Goal: Information Seeking & Learning: Check status

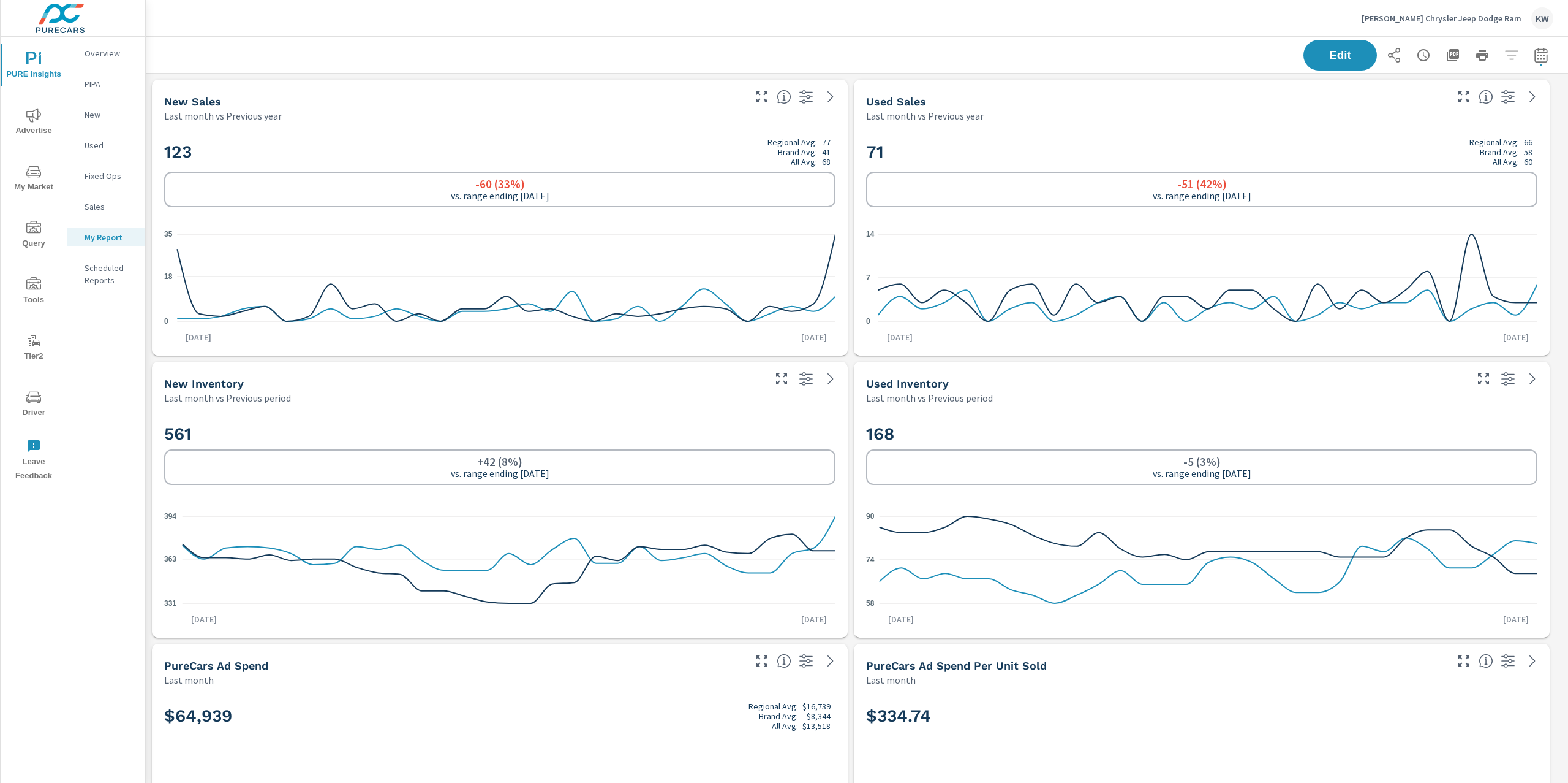
scroll to position [9194, 1436]
click at [1434, 15] on p "[PERSON_NAME] Chrysler Jeep Dodge Ram" at bounding box center [1441, 18] width 160 height 11
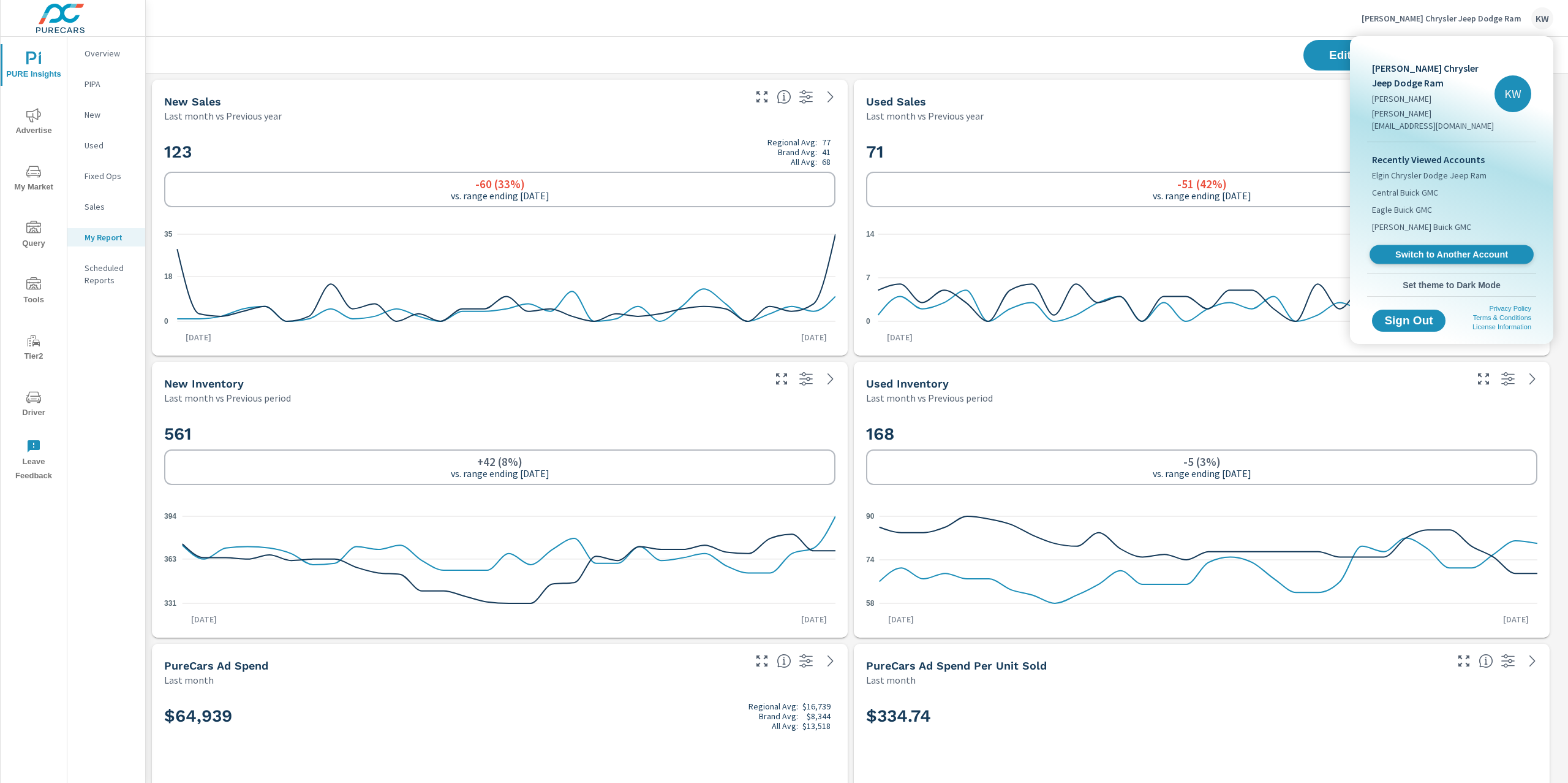
click at [1445, 248] on span "Switch to Another Account" at bounding box center [1451, 254] width 150 height 12
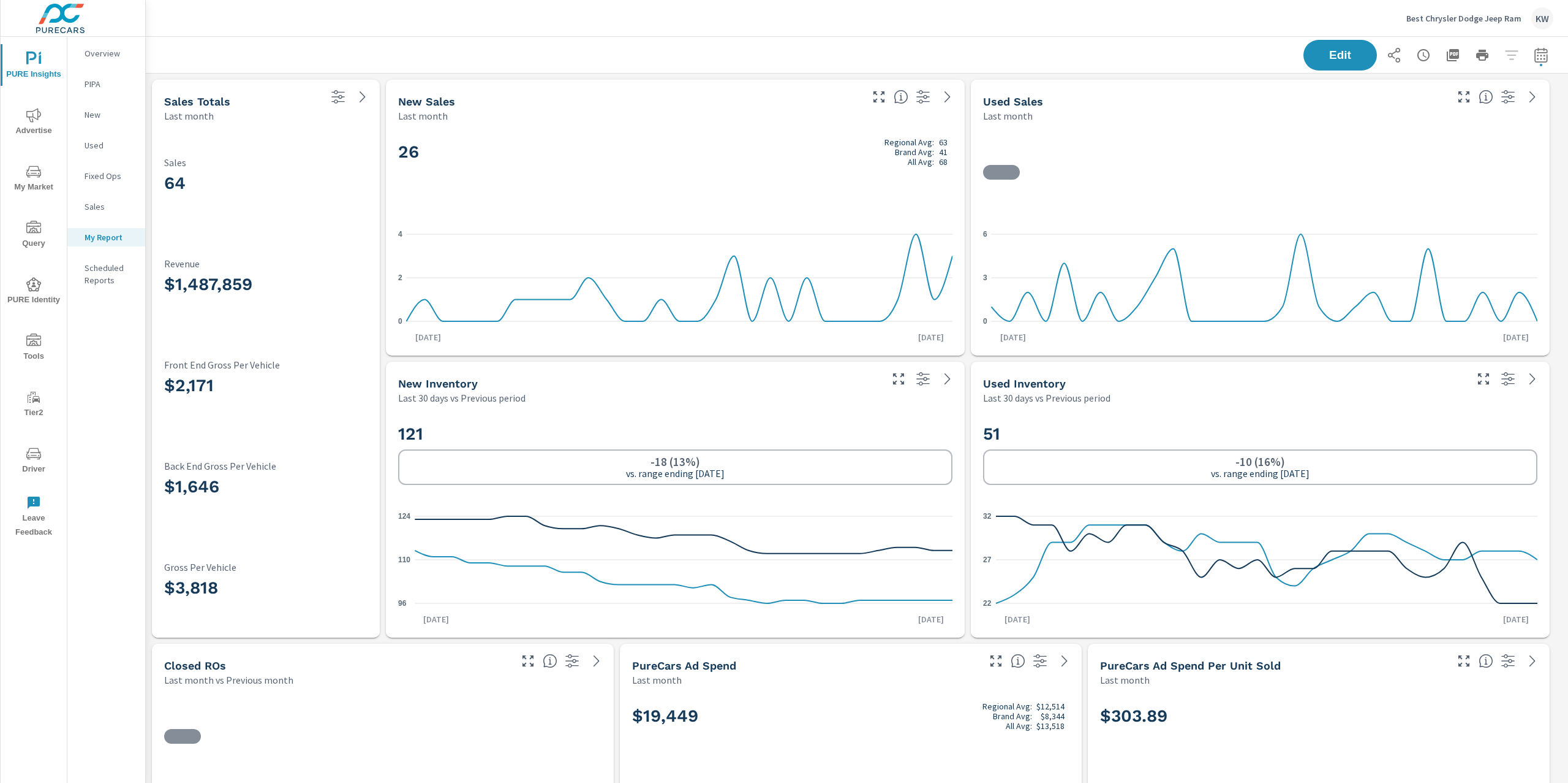
scroll to position [1, 0]
click at [1537, 55] on icon "button" at bounding box center [1541, 57] width 8 height 5
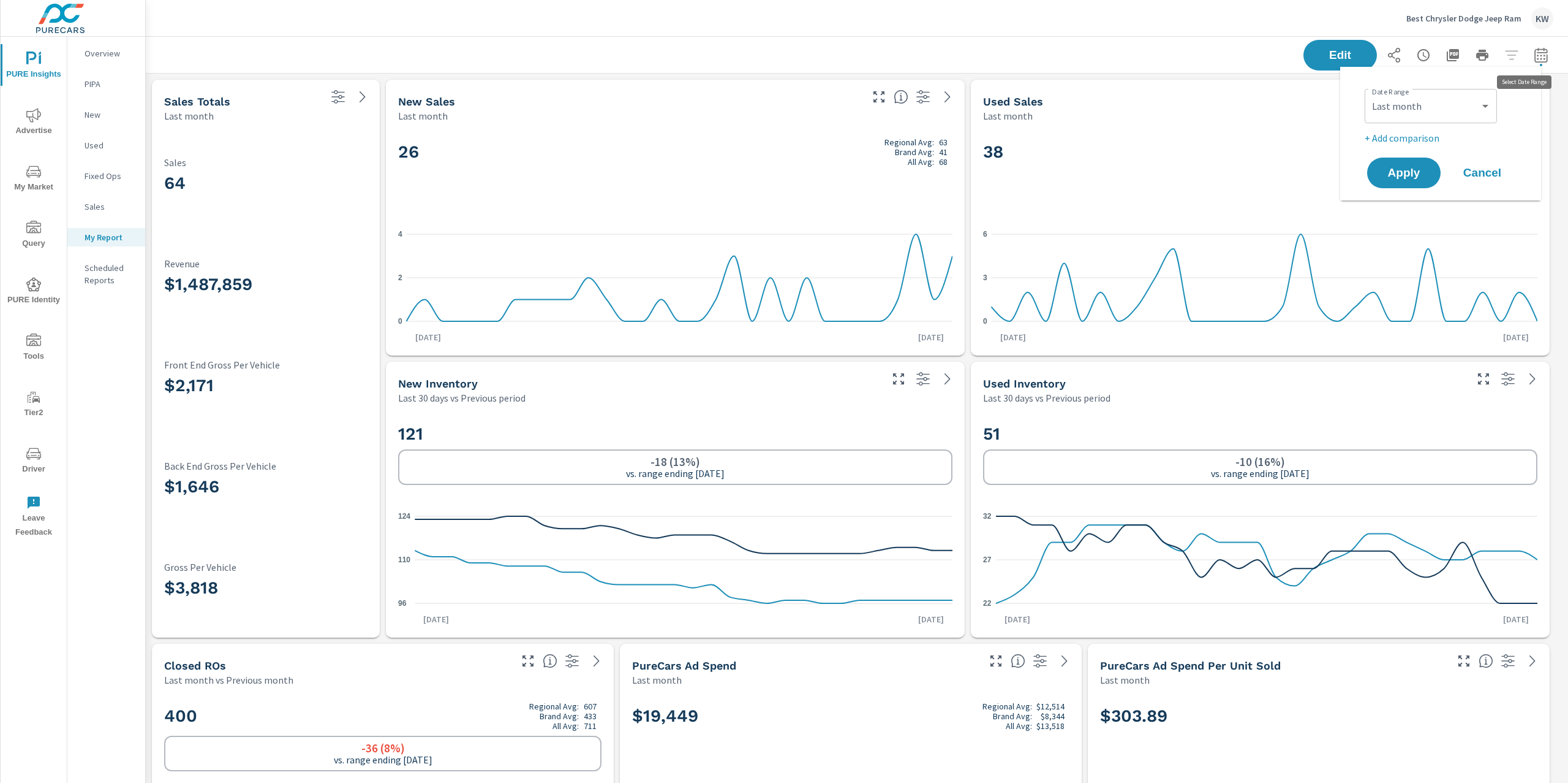
scroll to position [6798, 1436]
click at [1471, 106] on select "Custom Yesterday Last week Last 7 days Last 14 days Last 30 days Last 45 days L…" at bounding box center [1431, 105] width 122 height 25
select select "custom"
click at [1409, 154] on input "07/01/2025" at bounding box center [1399, 152] width 69 height 25
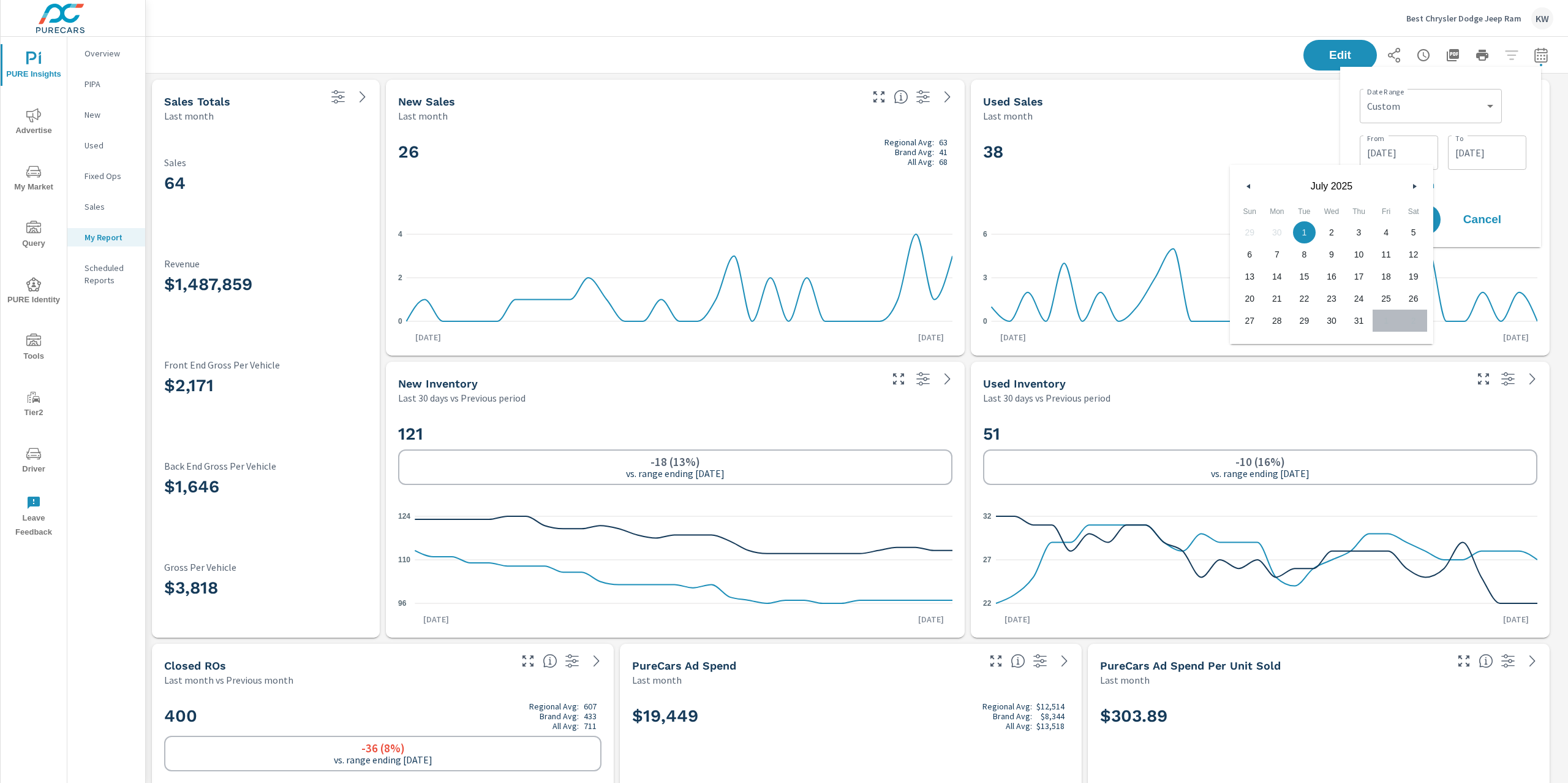
scroll to position [6798, 1436]
click at [1248, 193] on button "button" at bounding box center [1249, 186] width 15 height 15
click at [1249, 238] on span "1" at bounding box center [1250, 232] width 27 height 16
type input "06/01/2025"
click at [1465, 163] on input "07/31/2025" at bounding box center [1488, 152] width 69 height 25
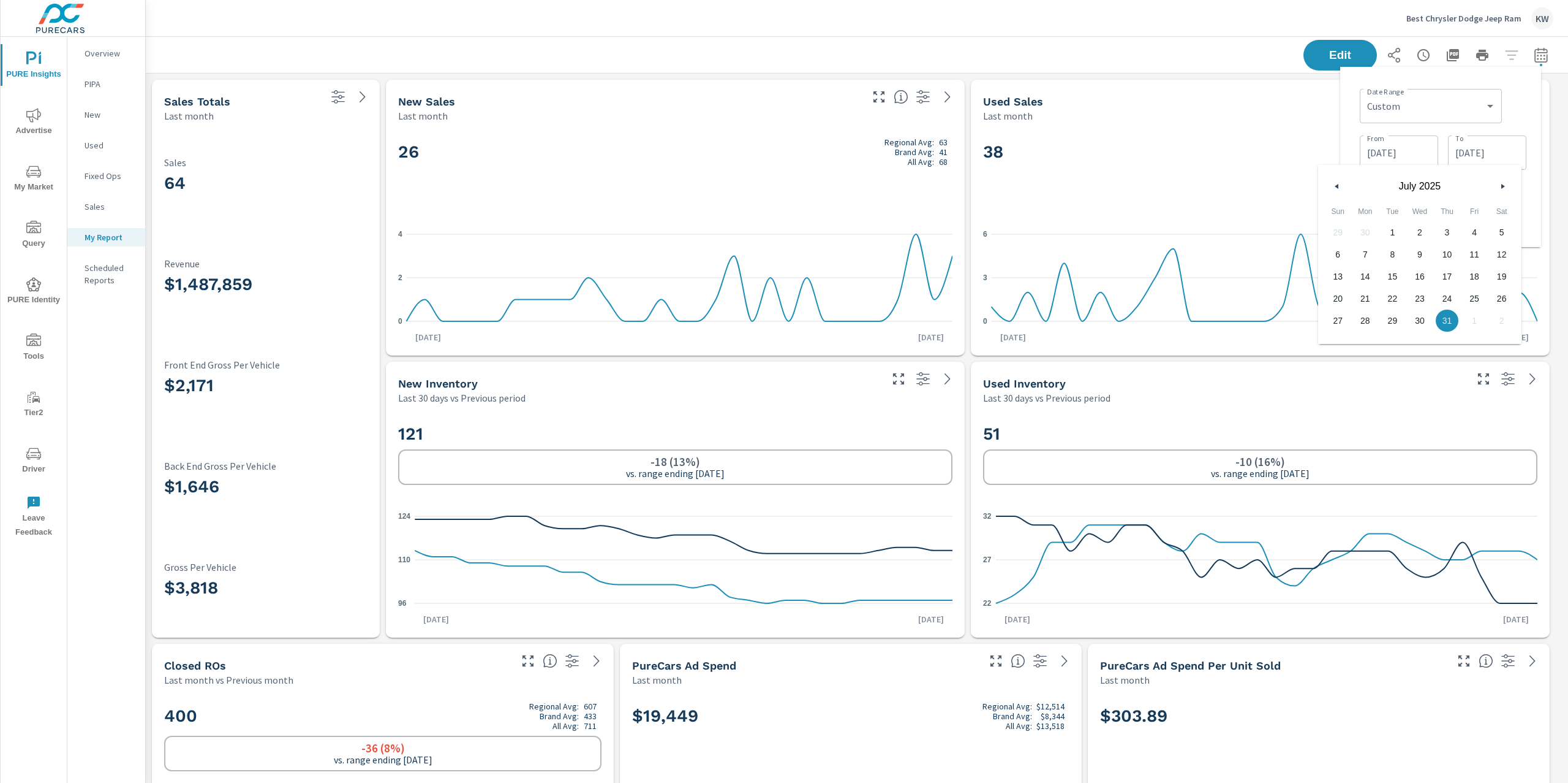
click at [1336, 190] on button "button" at bounding box center [1337, 186] width 15 height 15
click at [1370, 324] on span "30" at bounding box center [1366, 320] width 27 height 16
type input "06/30/2025"
click at [1321, 105] on div "Used Sales" at bounding box center [1213, 101] width 462 height 14
click at [1409, 223] on span "Apply" at bounding box center [1404, 220] width 51 height 12
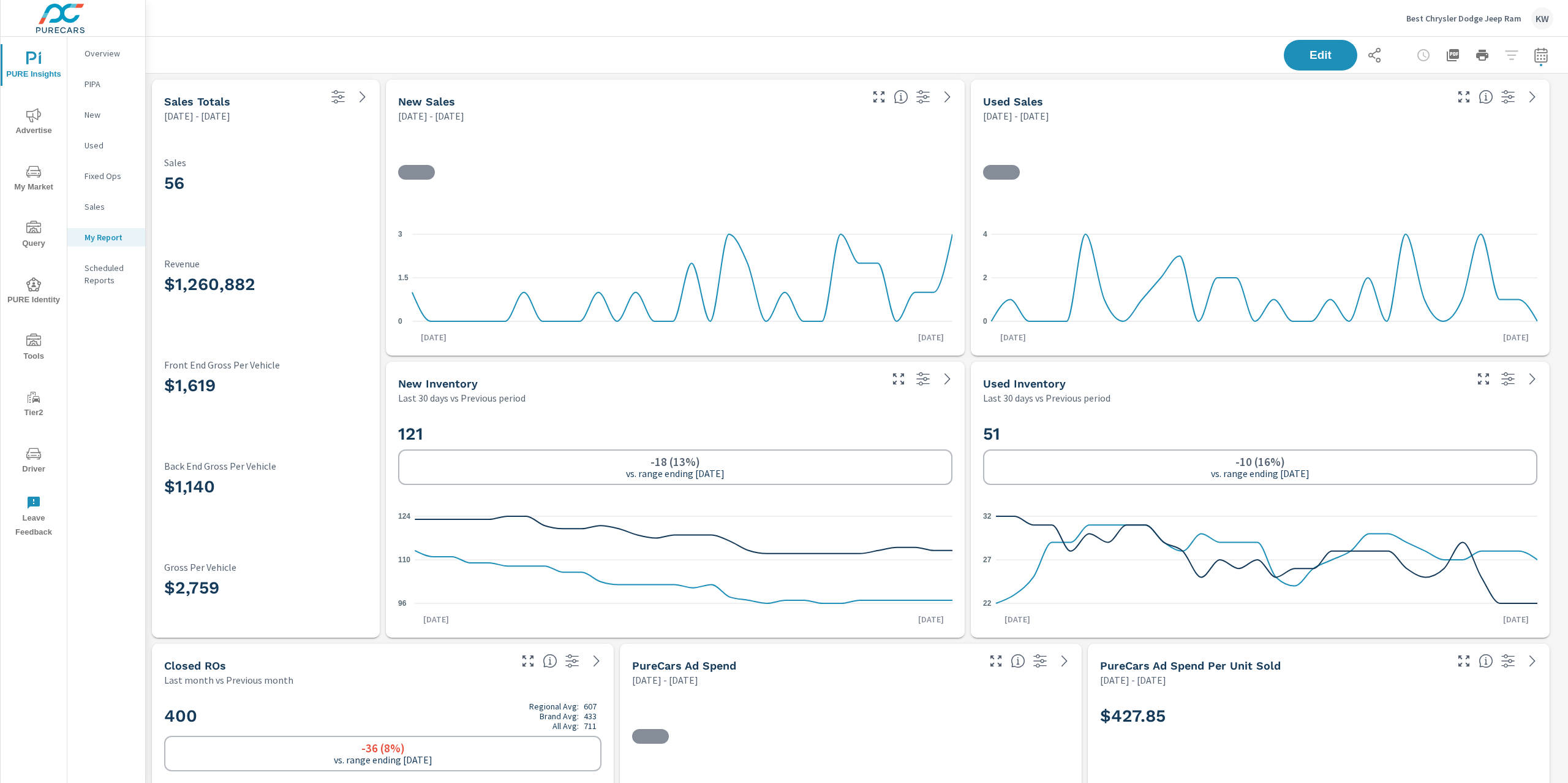
scroll to position [6798, 1436]
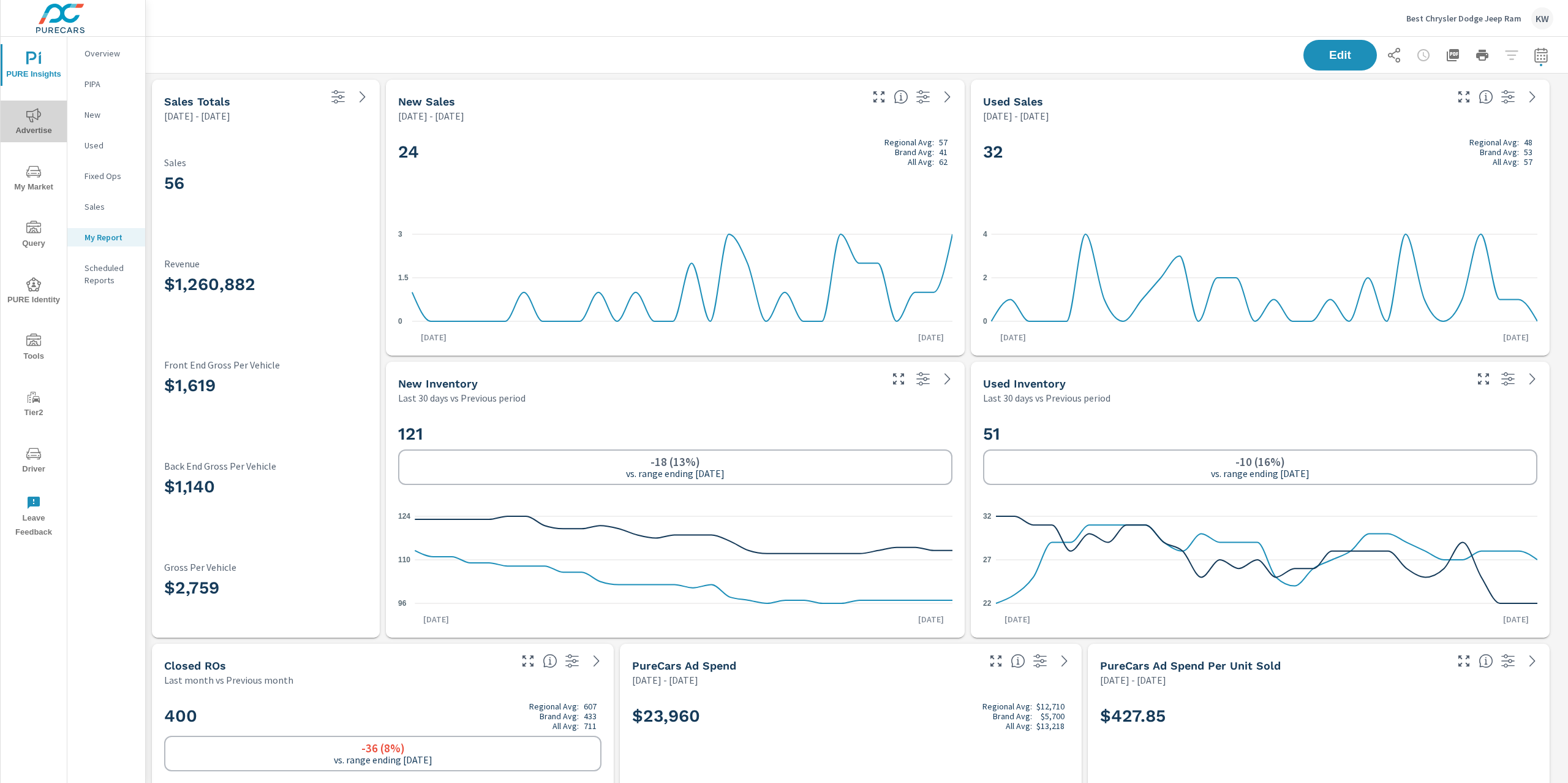
click at [38, 125] on span "Advertise" at bounding box center [33, 123] width 59 height 30
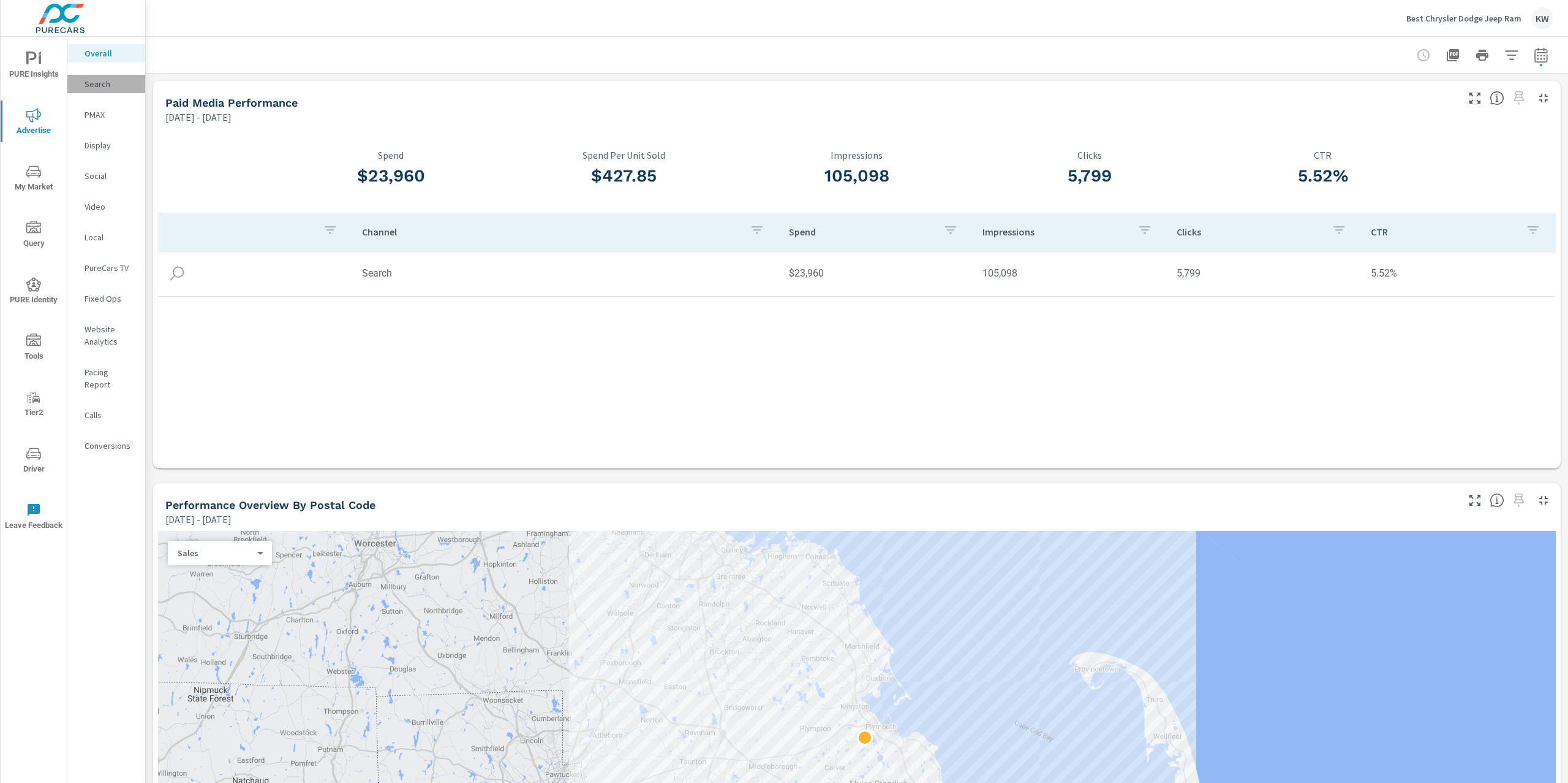
click at [103, 86] on p "Search" at bounding box center [110, 84] width 51 height 12
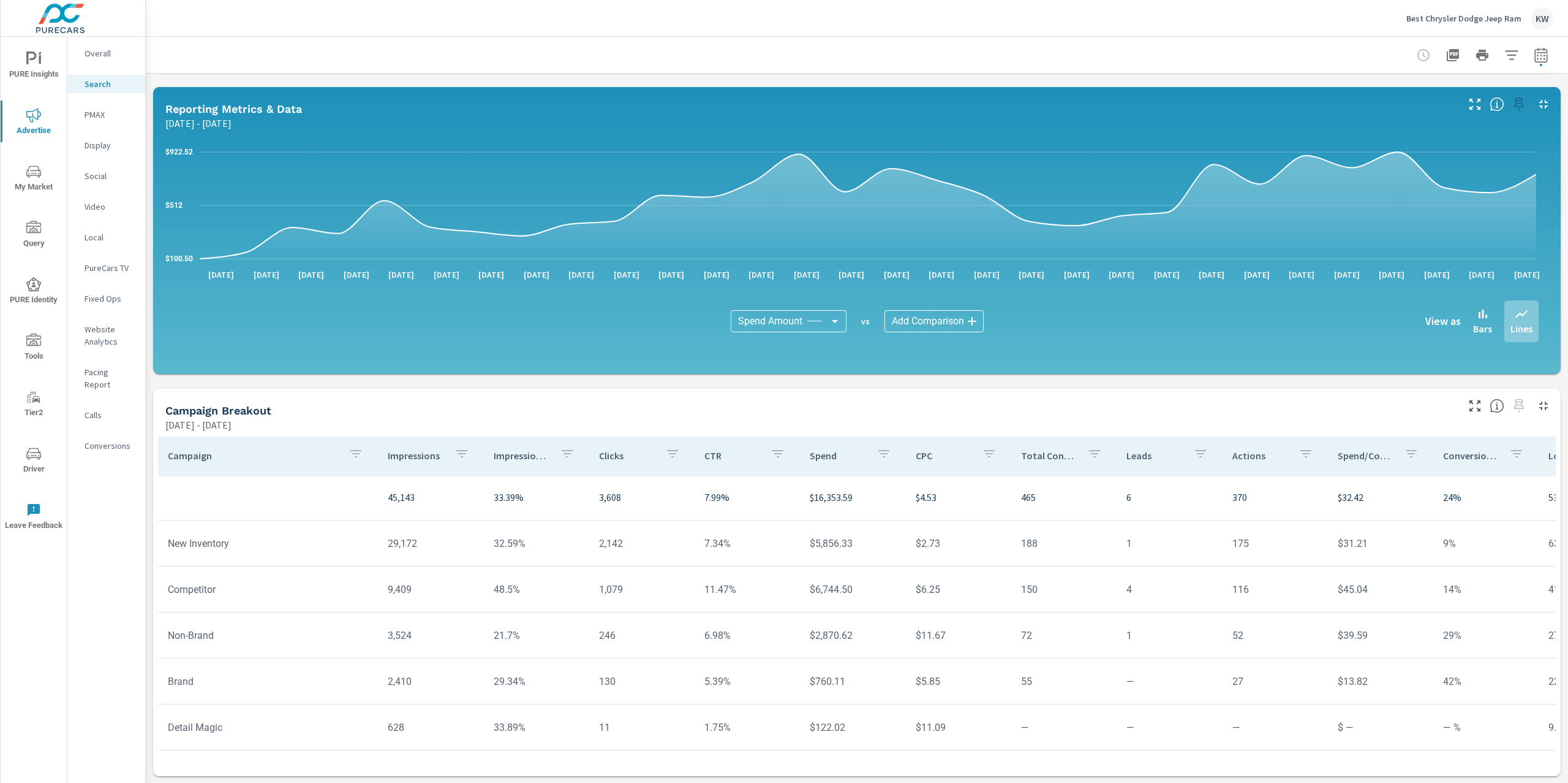
scroll to position [9, 0]
click at [106, 116] on p "PMAX" at bounding box center [110, 115] width 51 height 12
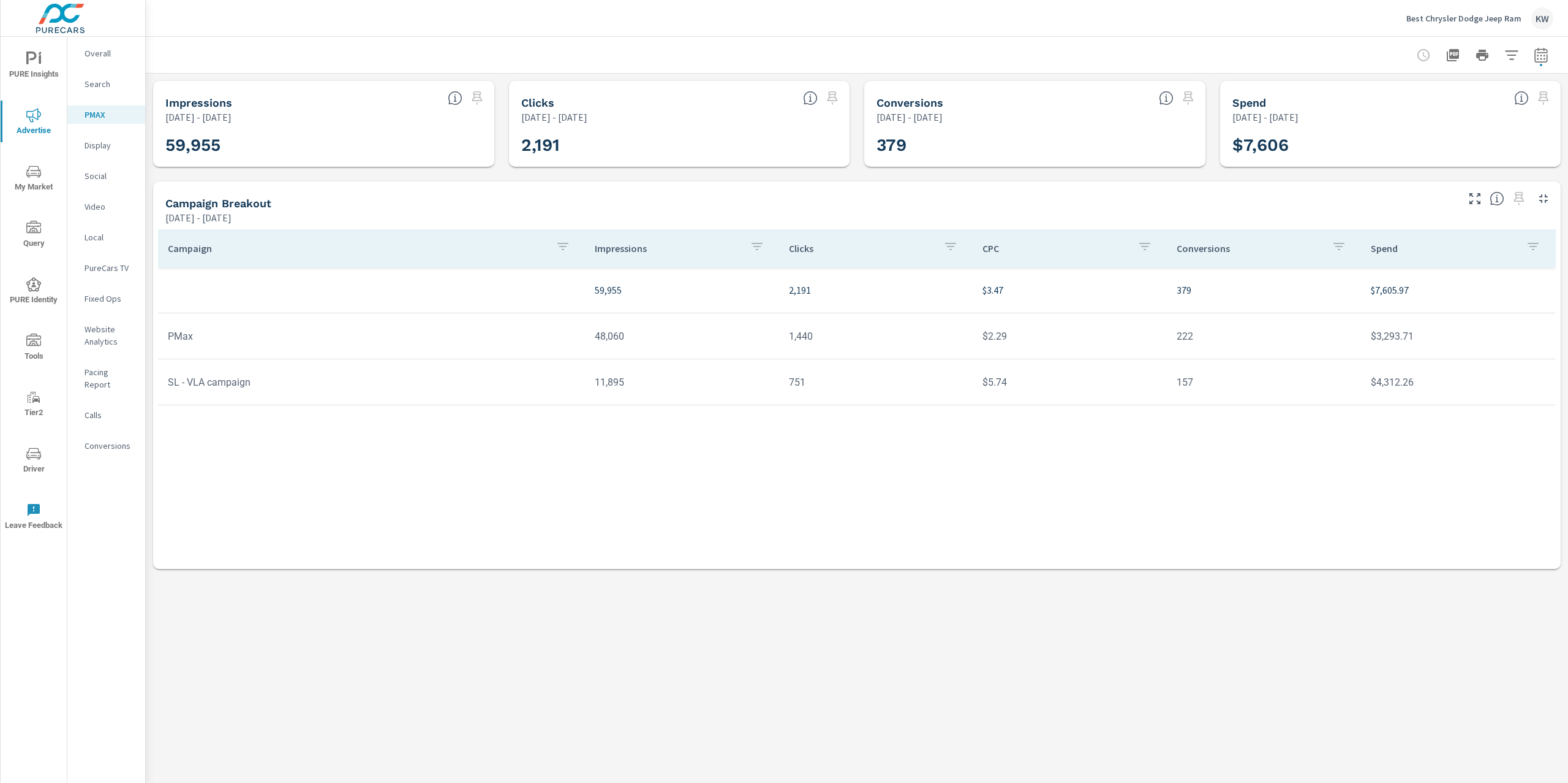
click at [102, 82] on p "Search" at bounding box center [110, 84] width 51 height 12
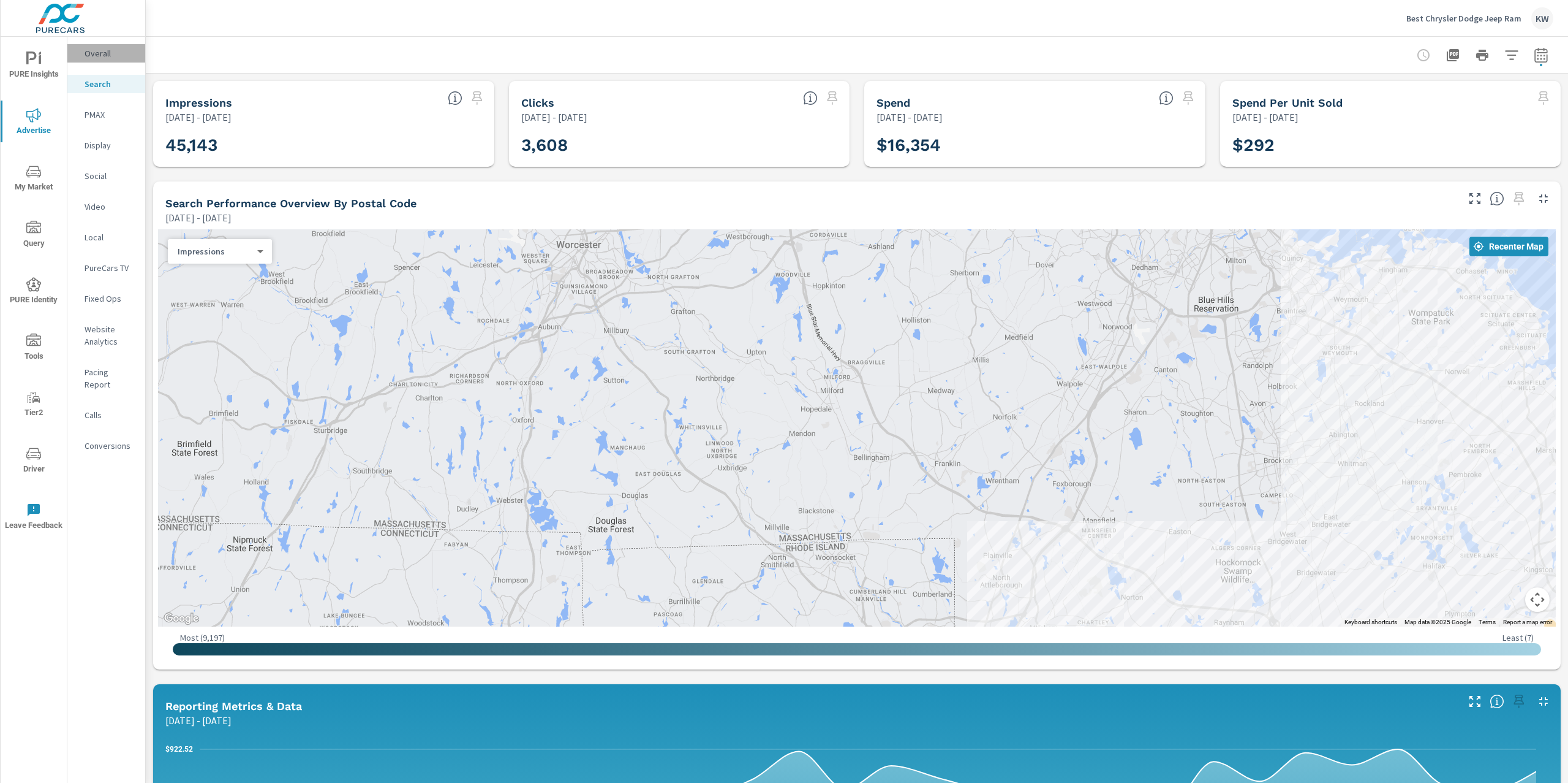
click at [105, 54] on p "Overall" at bounding box center [110, 53] width 51 height 12
